Goal: Information Seeking & Learning: Learn about a topic

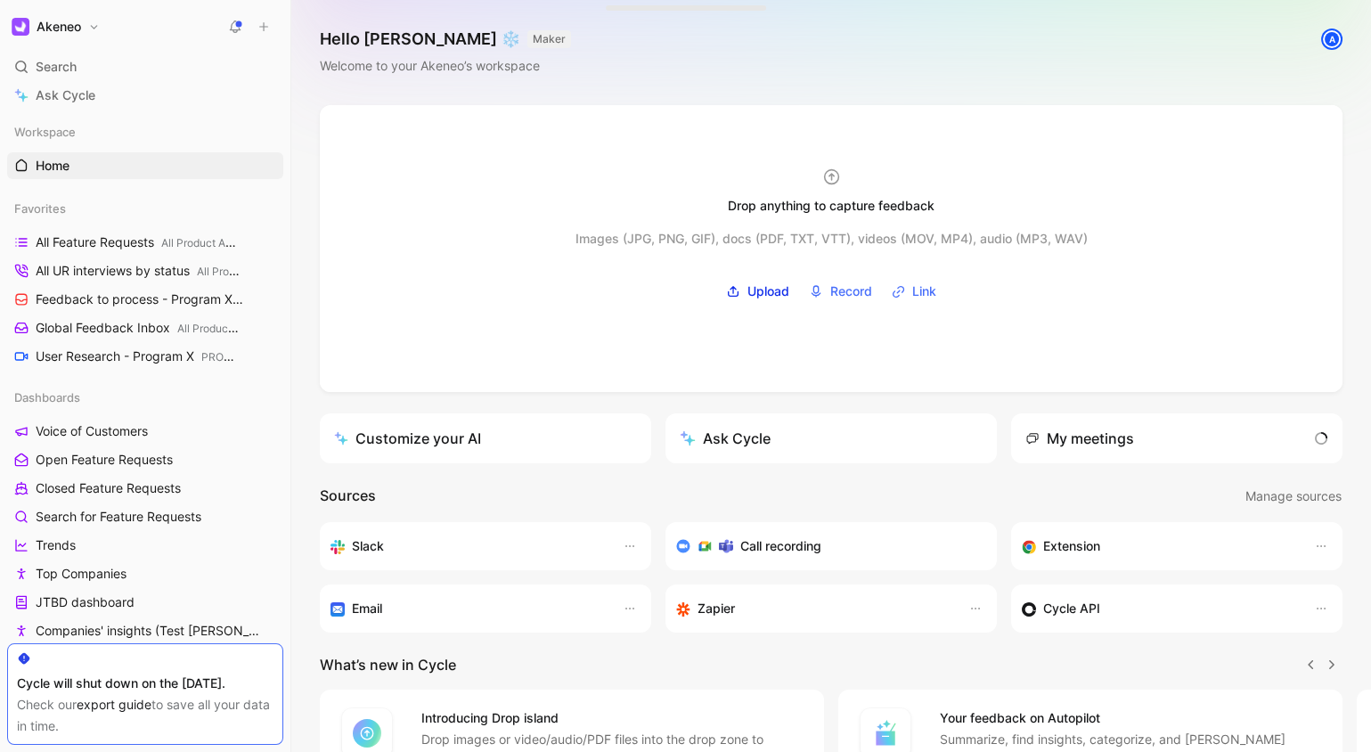
click at [145, 44] on div "Akeneo Search ⌘ K Ask Cycle Workspace Home G then H Favorites All Feature Reque…" at bounding box center [145, 376] width 291 height 752
click at [143, 65] on div "Search ⌘ K" at bounding box center [145, 66] width 276 height 27
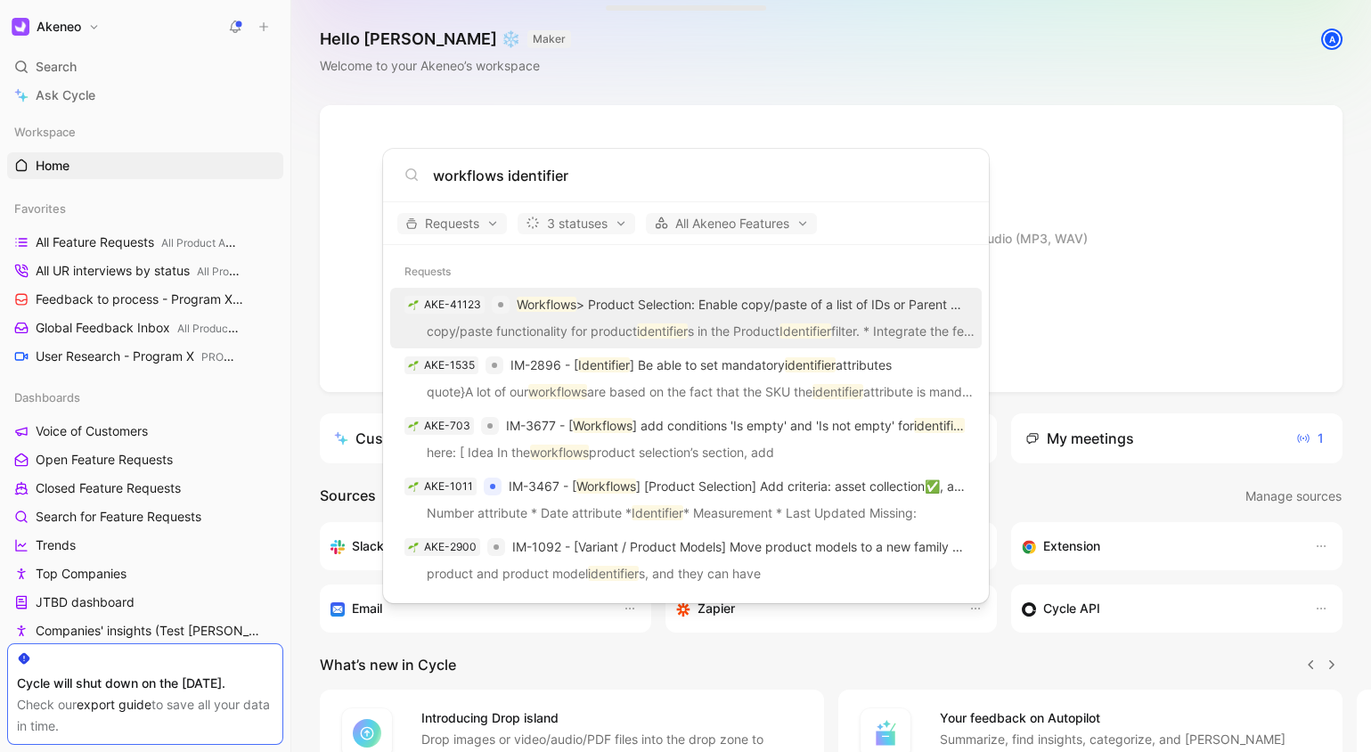
type input "workflows identifier"
click at [746, 303] on p "Workflows > Product Selection: Enable copy/paste of a list of IDs or Parent Sys…" at bounding box center [742, 304] width 451 height 21
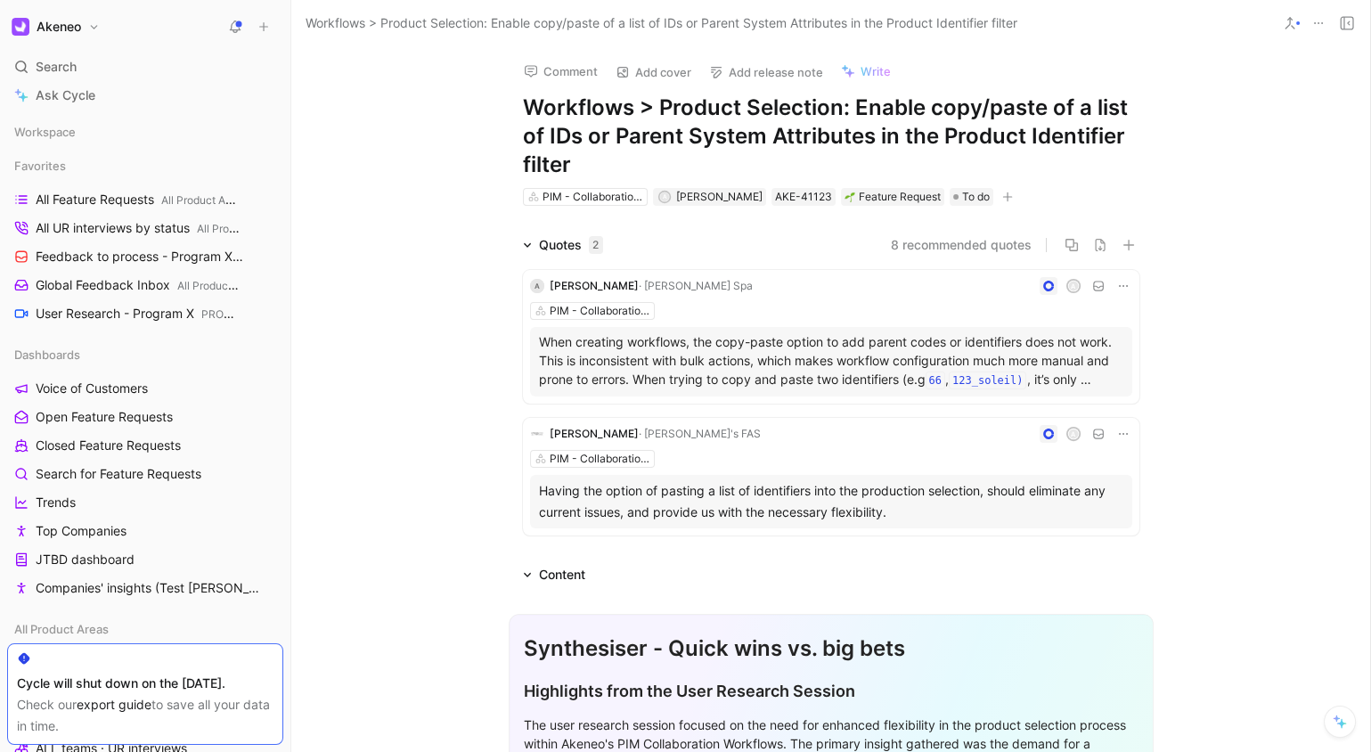
click at [553, 577] on div "Content" at bounding box center [562, 574] width 46 height 21
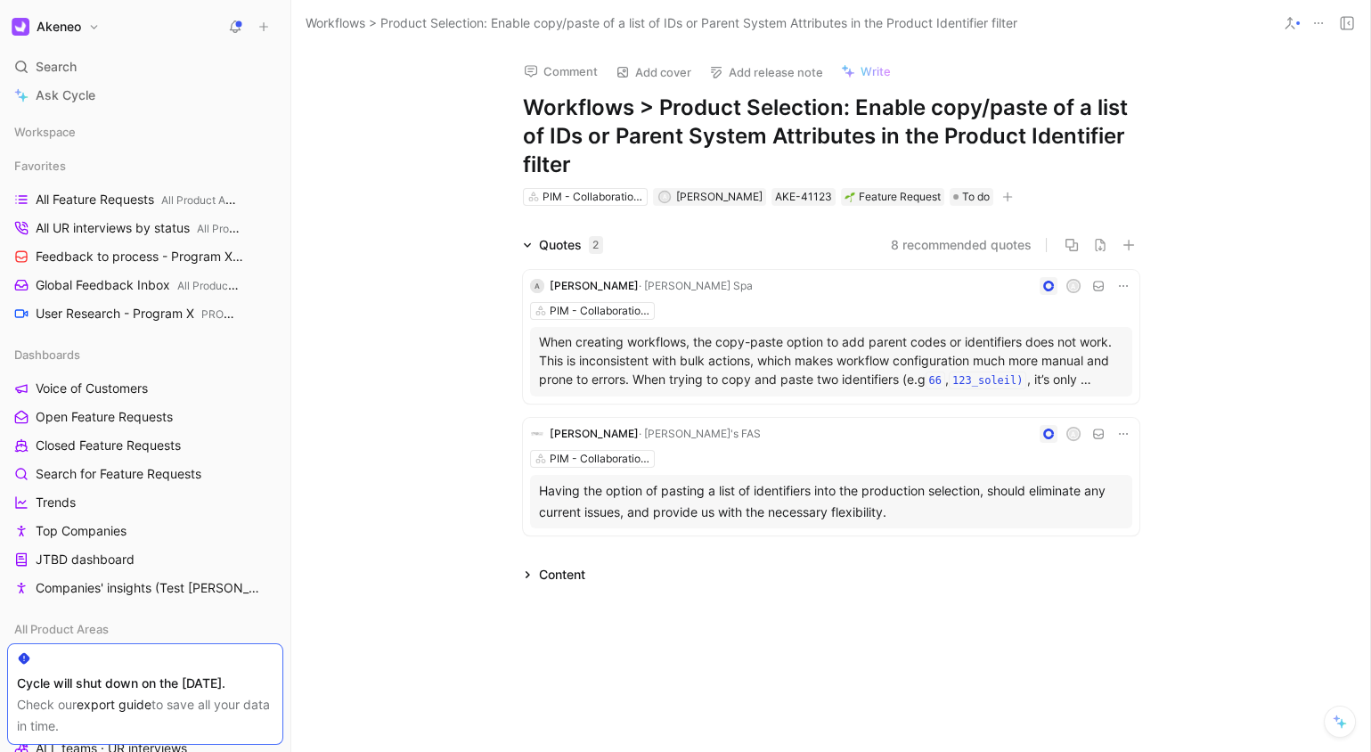
click at [554, 572] on div "Content" at bounding box center [562, 574] width 46 height 21
